Goal: Task Accomplishment & Management: Manage account settings

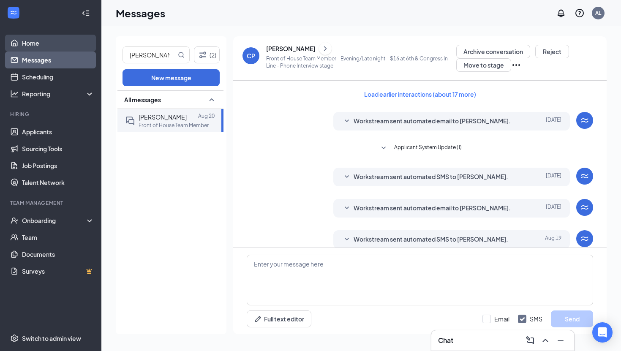
scroll to position [176, 0]
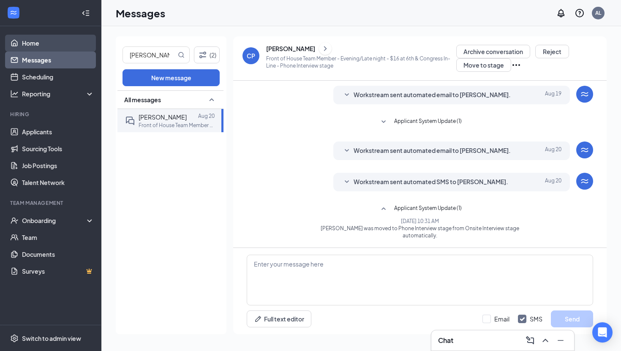
click at [42, 43] on link "Home" at bounding box center [58, 43] width 72 height 17
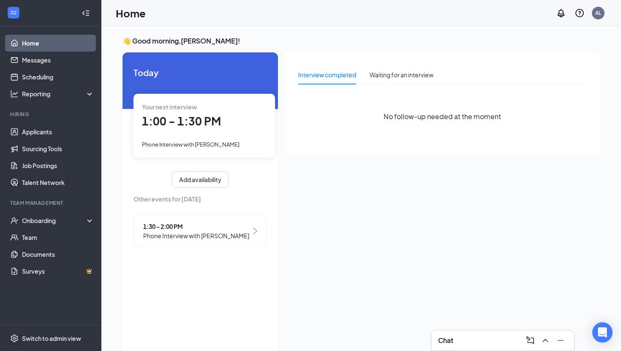
click at [189, 139] on div "Your next interview 1:00 - 1:30 PM Phone Interview with [PERSON_NAME]" at bounding box center [205, 125] width 142 height 63
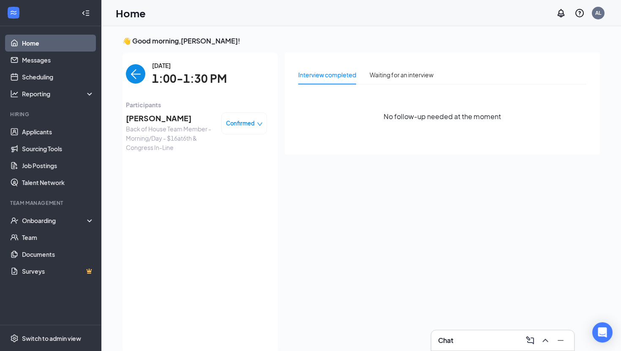
scroll to position [3, 0]
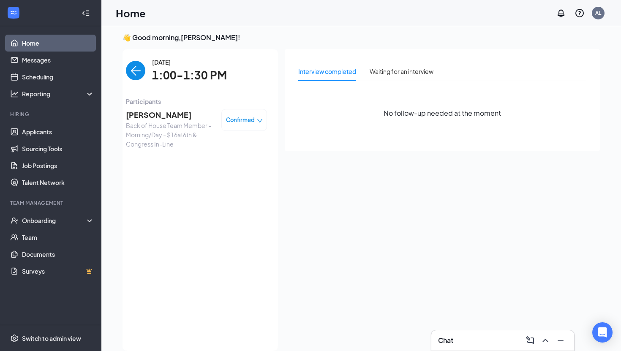
click at [133, 74] on img "back-button" at bounding box center [135, 70] width 19 height 19
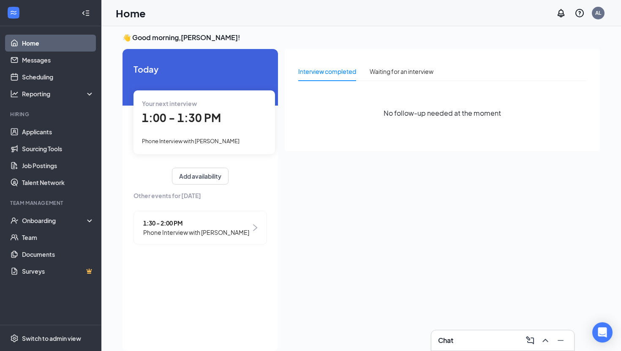
click at [175, 233] on span "Phone Interview with [PERSON_NAME]" at bounding box center [196, 232] width 106 height 9
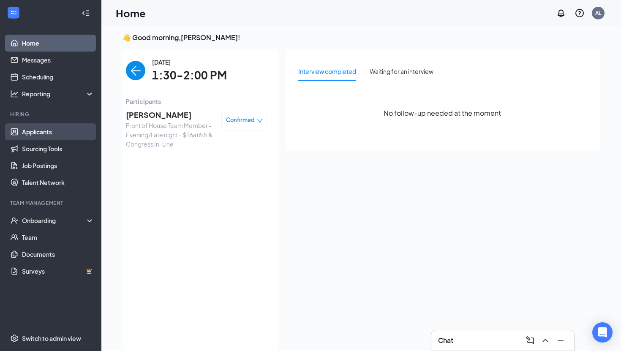
click at [38, 124] on link "Applicants" at bounding box center [58, 131] width 72 height 17
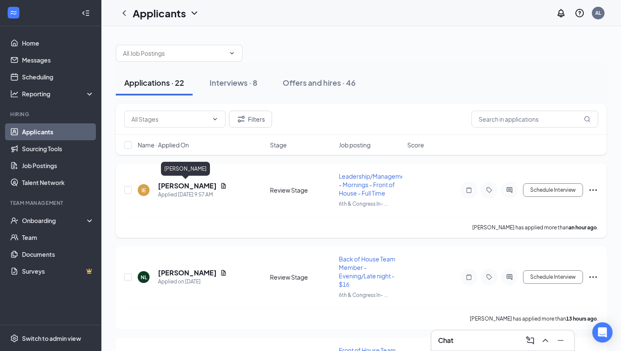
click at [181, 183] on h5 "[PERSON_NAME]" at bounding box center [187, 185] width 59 height 9
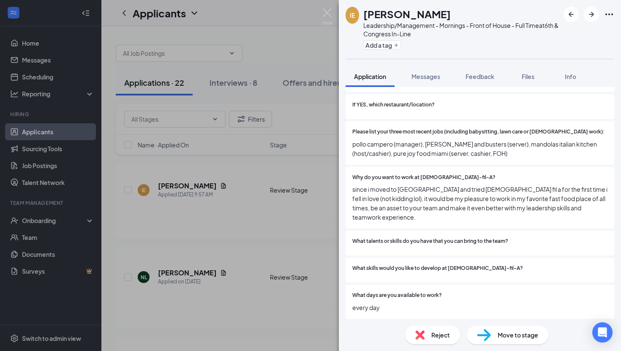
scroll to position [194, 0]
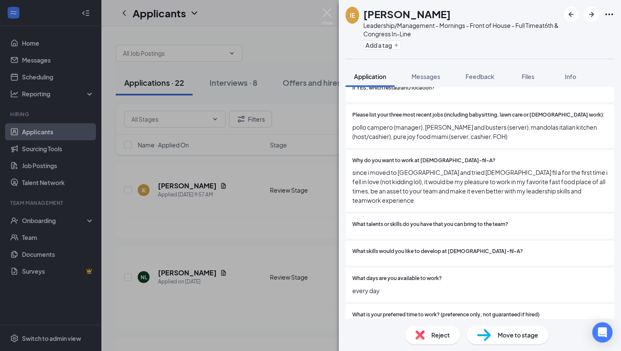
click at [297, 218] on div "IE [PERSON_NAME] Leadership/Management - Mornings - Front of House - Full Time …" at bounding box center [310, 175] width 621 height 351
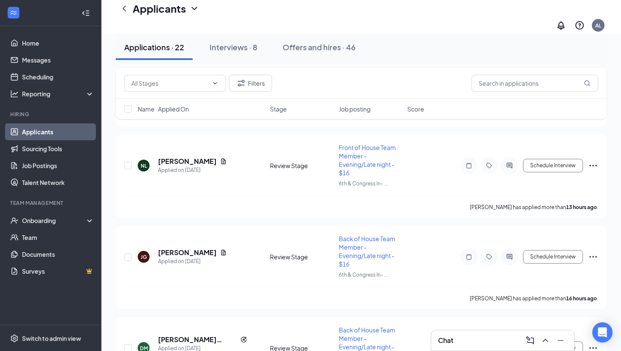
scroll to position [211, 0]
click at [169, 156] on h5 "[PERSON_NAME]" at bounding box center [187, 160] width 59 height 9
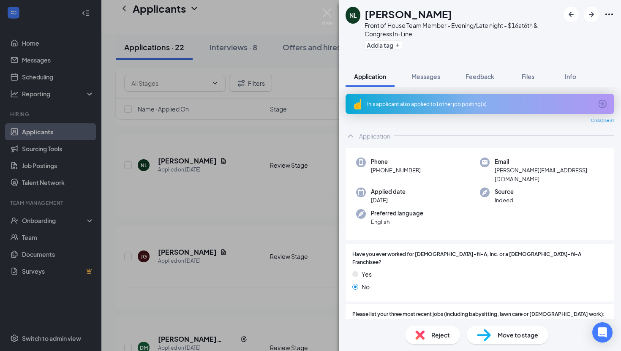
click at [421, 334] on img at bounding box center [420, 335] width 9 height 9
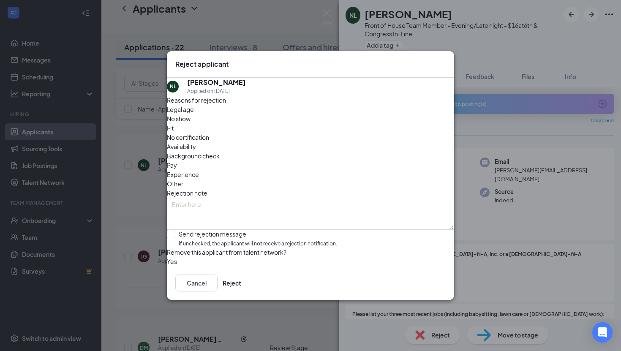
click at [421, 300] on div "Cancel Reject" at bounding box center [310, 283] width 287 height 34
click at [241, 292] on button "Reject" at bounding box center [232, 283] width 19 height 17
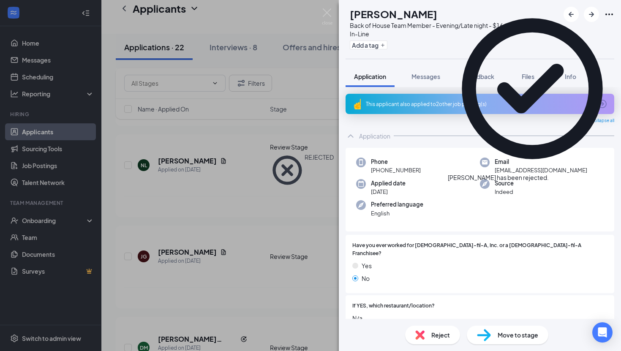
click at [613, 15] on div "[PERSON_NAME] has been rejected." at bounding box center [532, 93] width 169 height 178
click at [549, 173] on icon "Cross" at bounding box center [549, 173] width 0 height 0
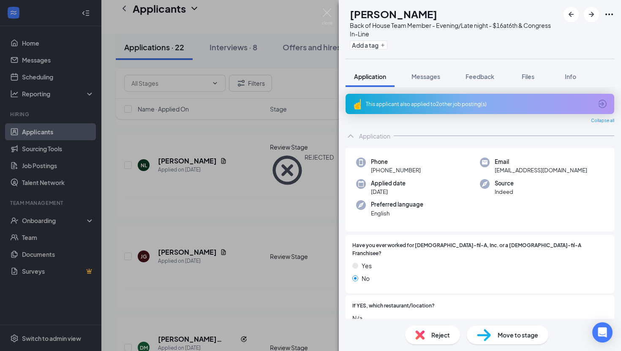
click at [323, 169] on div "[PERSON_NAME] [PERSON_NAME] Back of House Team Member - Evening/Late night - $1…" at bounding box center [310, 175] width 621 height 351
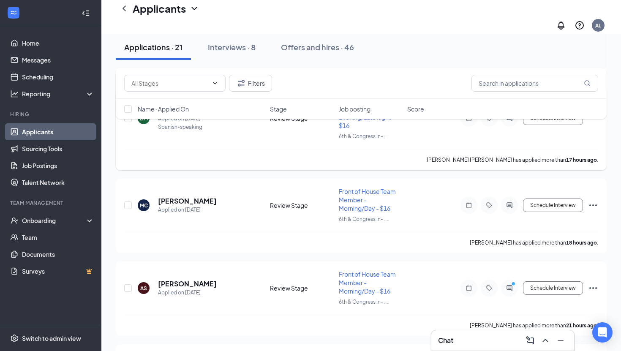
scroll to position [350, 0]
click at [194, 205] on div "Applied on [DATE]" at bounding box center [187, 209] width 59 height 8
click at [193, 196] on h5 "[PERSON_NAME]" at bounding box center [187, 200] width 59 height 9
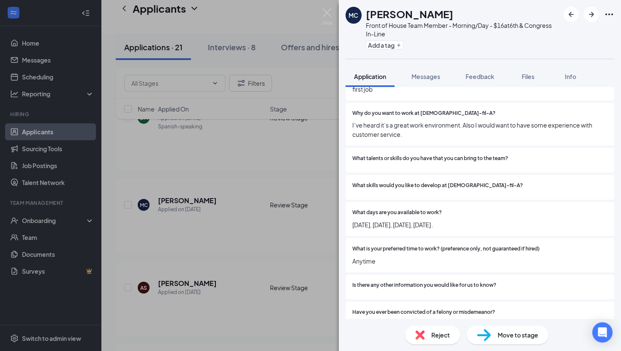
scroll to position [235, 0]
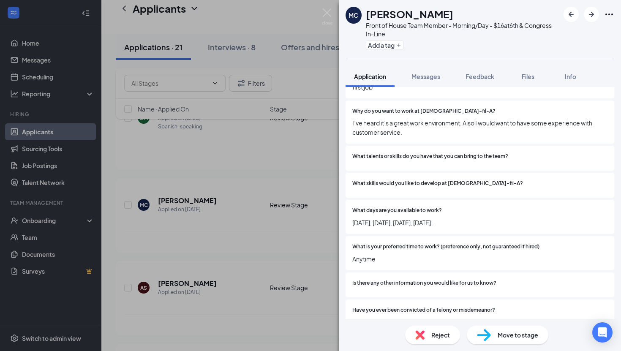
click at [438, 342] on div "Reject" at bounding box center [432, 335] width 55 height 19
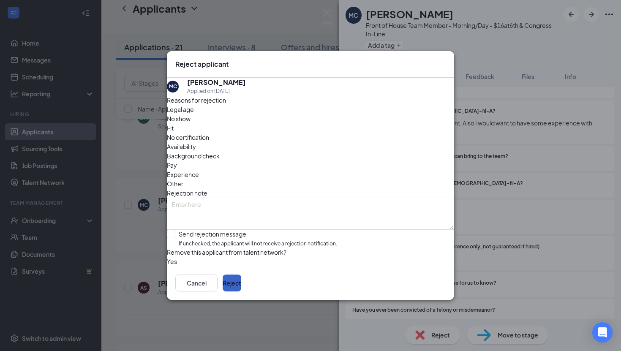
click at [241, 292] on button "Reject" at bounding box center [232, 283] width 19 height 17
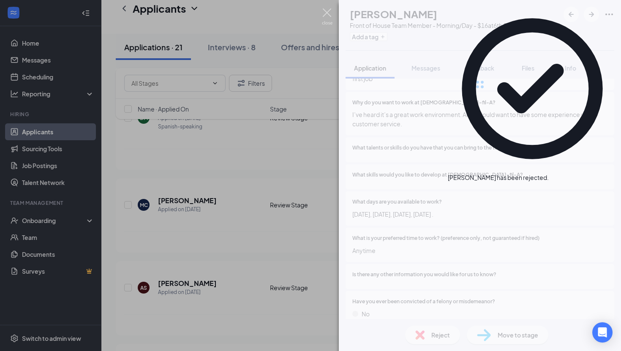
click at [326, 16] on img at bounding box center [327, 16] width 11 height 16
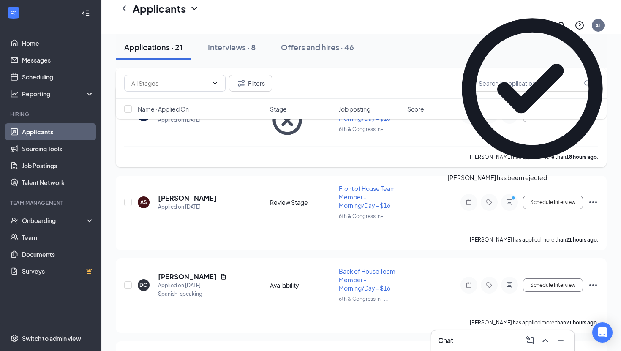
scroll to position [485, 0]
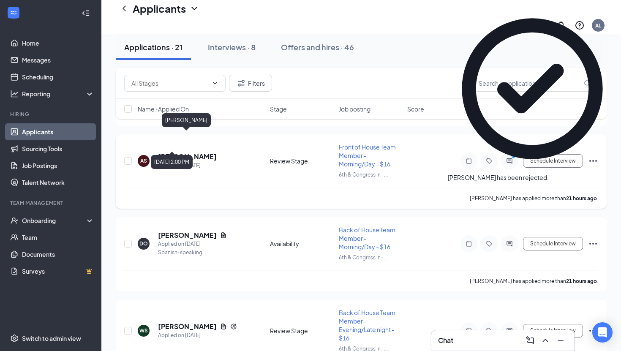
click at [178, 152] on h5 "[PERSON_NAME]" at bounding box center [187, 156] width 59 height 9
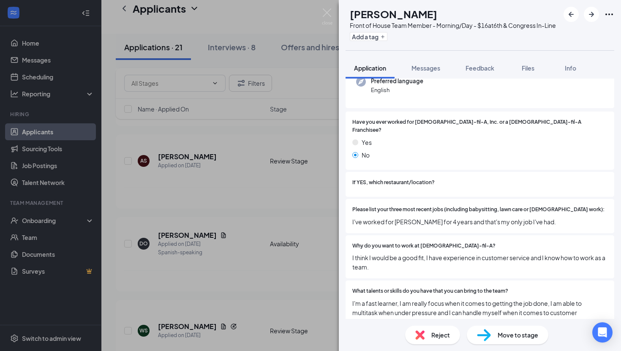
scroll to position [93, 0]
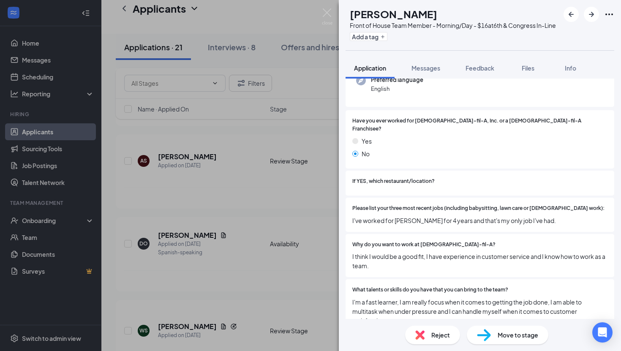
click at [444, 330] on div "Reject" at bounding box center [432, 335] width 55 height 19
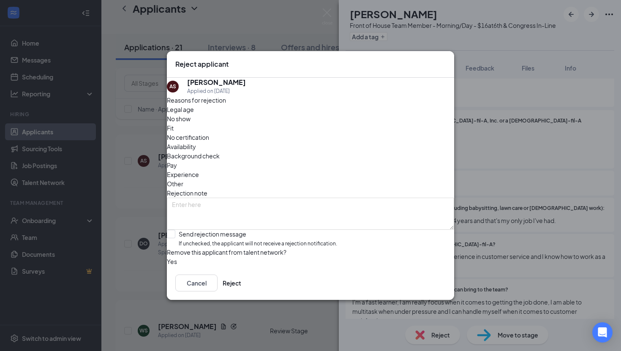
click at [441, 282] on div "Cancel Reject" at bounding box center [310, 283] width 287 height 34
click at [241, 290] on button "Reject" at bounding box center [232, 283] width 19 height 17
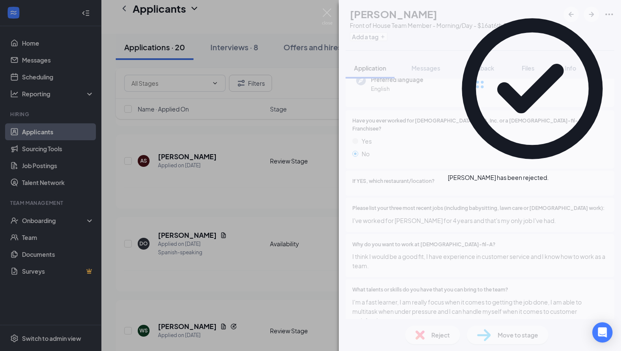
click at [329, 16] on img at bounding box center [327, 16] width 11 height 16
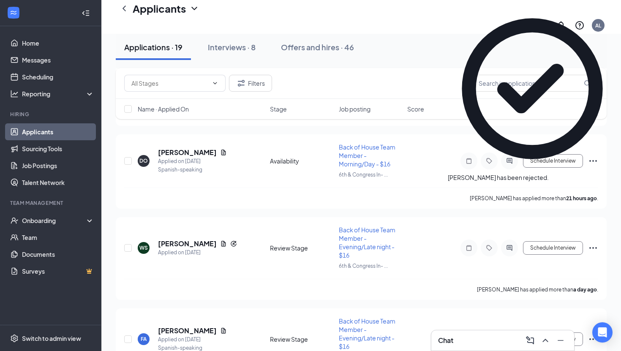
click at [549, 173] on icon "Cross" at bounding box center [549, 173] width 0 height 0
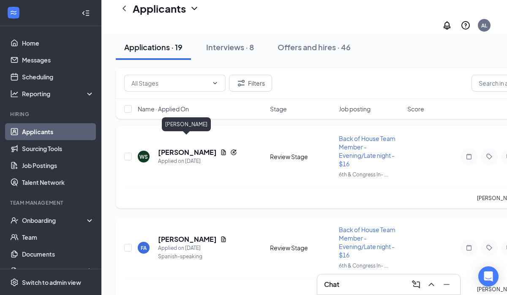
click at [177, 148] on h5 "[PERSON_NAME]" at bounding box center [187, 152] width 59 height 9
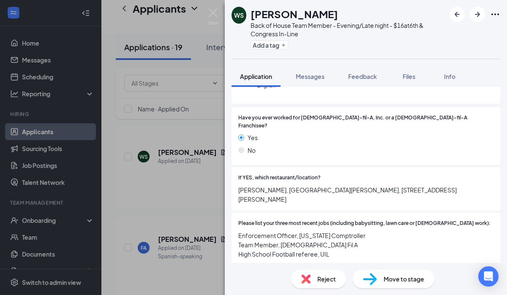
scroll to position [137, 0]
click at [320, 283] on span "Reject" at bounding box center [326, 279] width 19 height 9
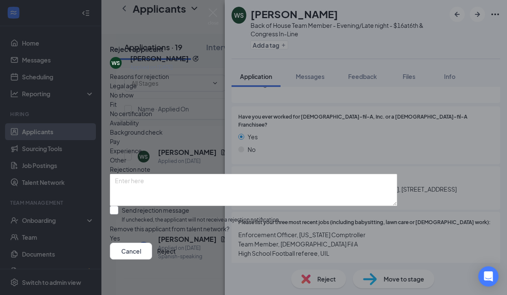
scroll to position [17, 0]
click at [110, 234] on button "button" at bounding box center [110, 238] width 0 height 9
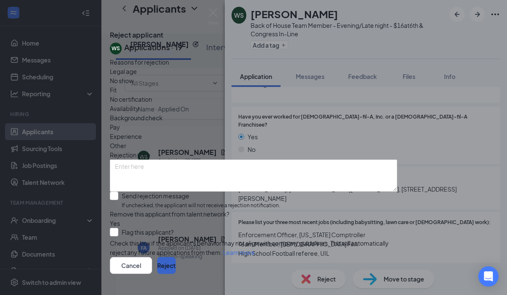
click at [176, 257] on button "Reject" at bounding box center [166, 265] width 19 height 17
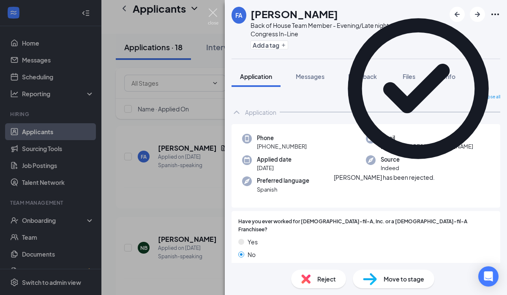
click at [214, 14] on img at bounding box center [213, 16] width 11 height 16
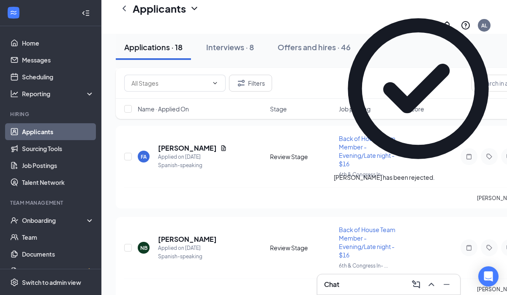
click at [435, 173] on icon "Cross" at bounding box center [435, 173] width 0 height 0
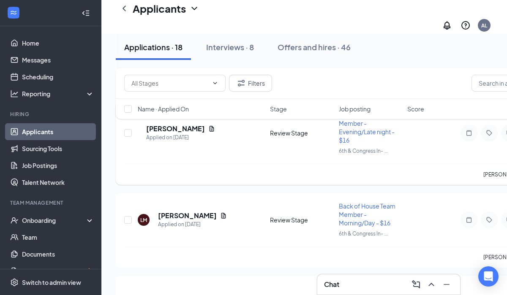
scroll to position [693, 0]
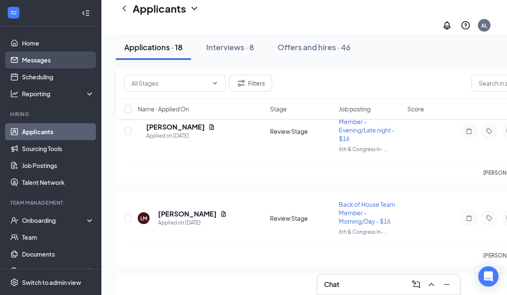
click at [50, 66] on link "Messages" at bounding box center [58, 60] width 72 height 17
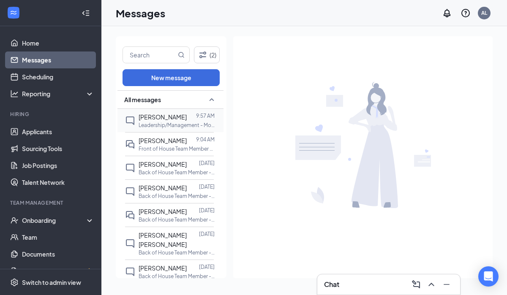
click at [143, 125] on p "Leadership/Management - Mornings - Front of House - Full Time at 6th & Congress…" at bounding box center [177, 125] width 76 height 7
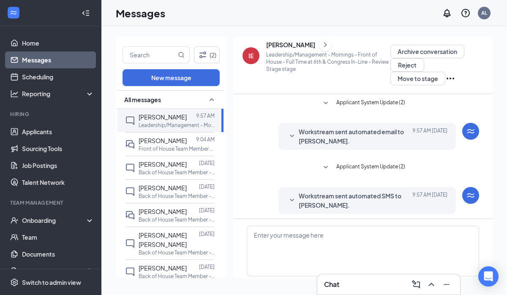
scroll to position [24, 0]
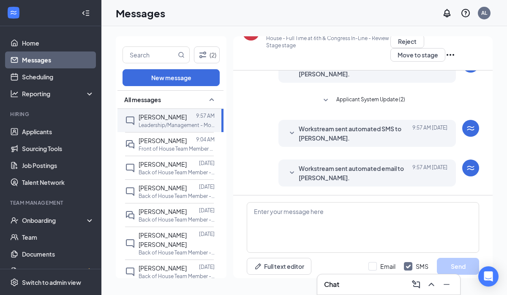
click at [290, 171] on icon "SmallChevronDown" at bounding box center [292, 173] width 10 height 10
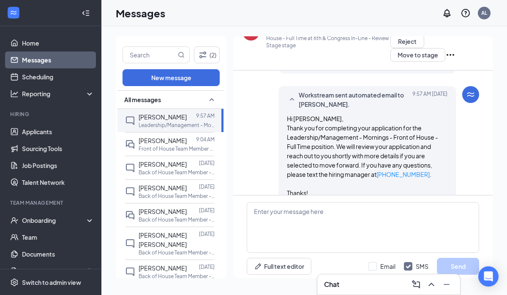
scroll to position [142, 0]
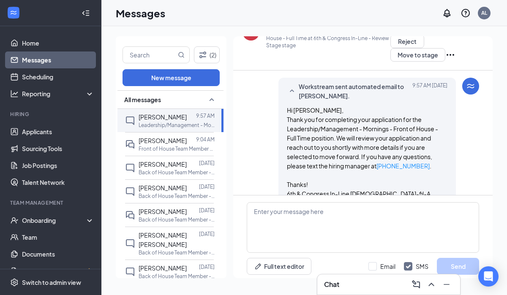
click at [293, 90] on icon "SmallChevronUp" at bounding box center [292, 91] width 10 height 10
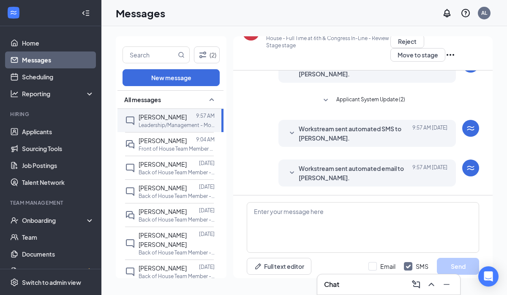
scroll to position [44, 0]
click at [74, 44] on link "Home" at bounding box center [58, 43] width 72 height 17
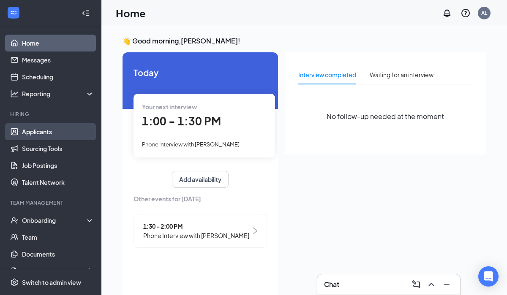
click at [49, 130] on link "Applicants" at bounding box center [58, 131] width 72 height 17
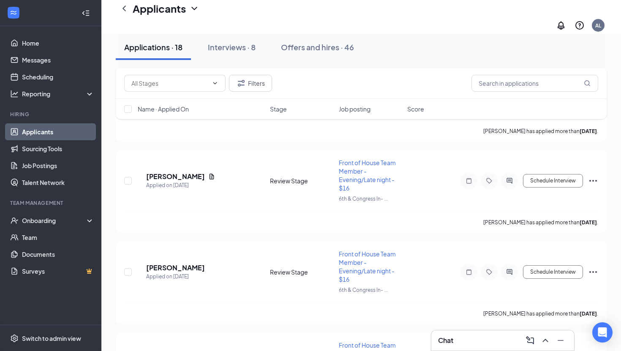
scroll to position [1166, 0]
click at [187, 263] on h5 "[PERSON_NAME]" at bounding box center [175, 267] width 59 height 9
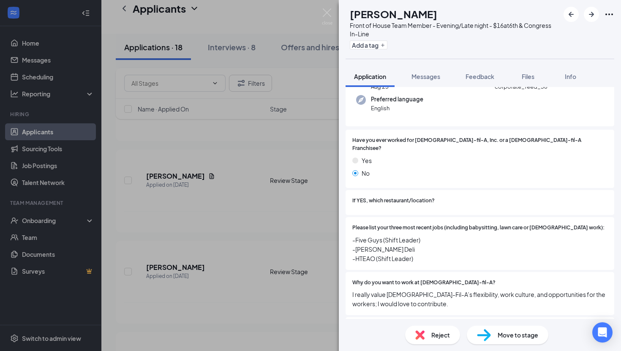
scroll to position [96, 0]
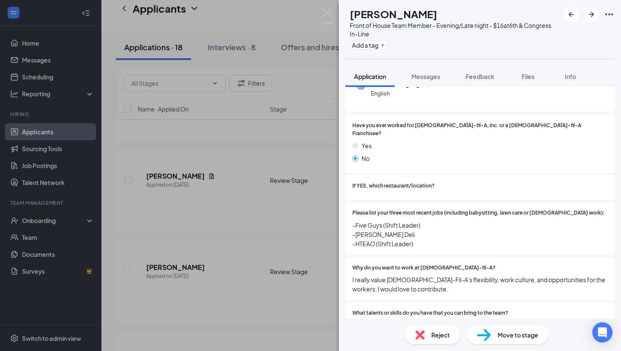
click at [443, 333] on span "Reject" at bounding box center [441, 335] width 19 height 9
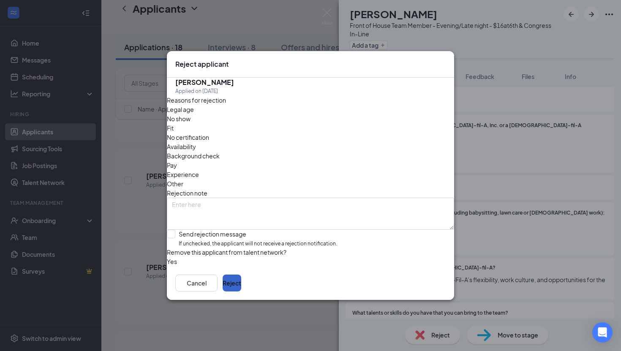
click at [241, 292] on button "Reject" at bounding box center [232, 283] width 19 height 17
